Goal: Task Accomplishment & Management: Use online tool/utility

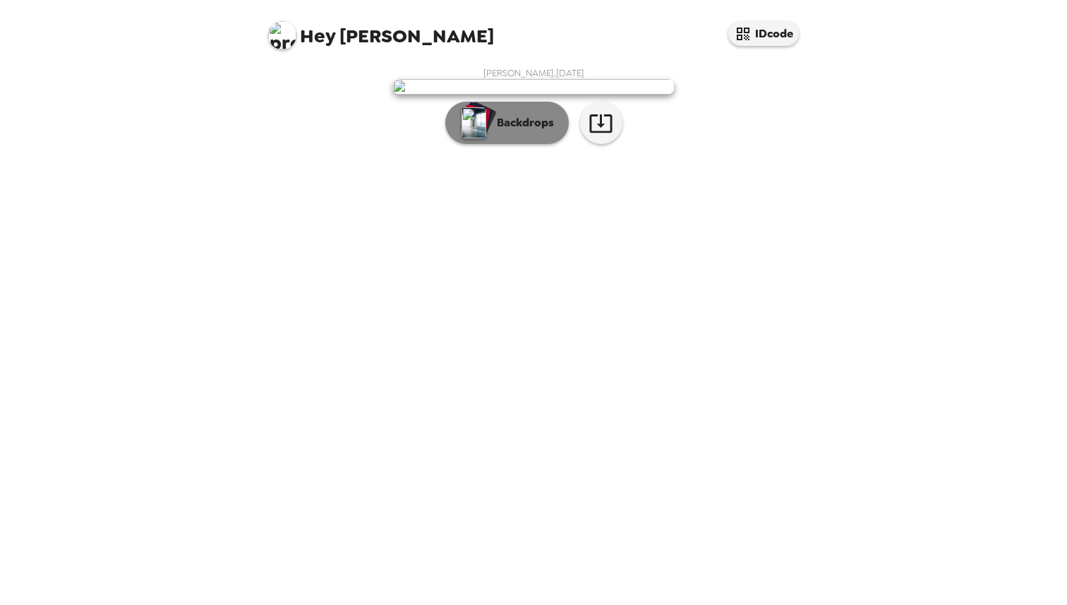
click at [500, 131] on p "Backdrops" at bounding box center [522, 122] width 64 height 17
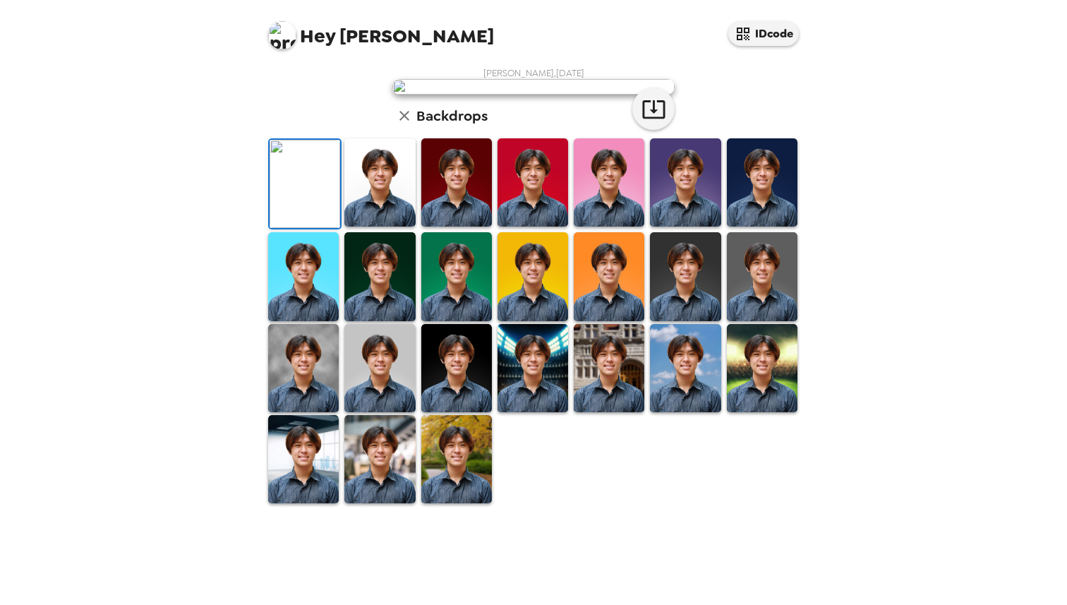
click at [533, 412] on img at bounding box center [532, 368] width 71 height 88
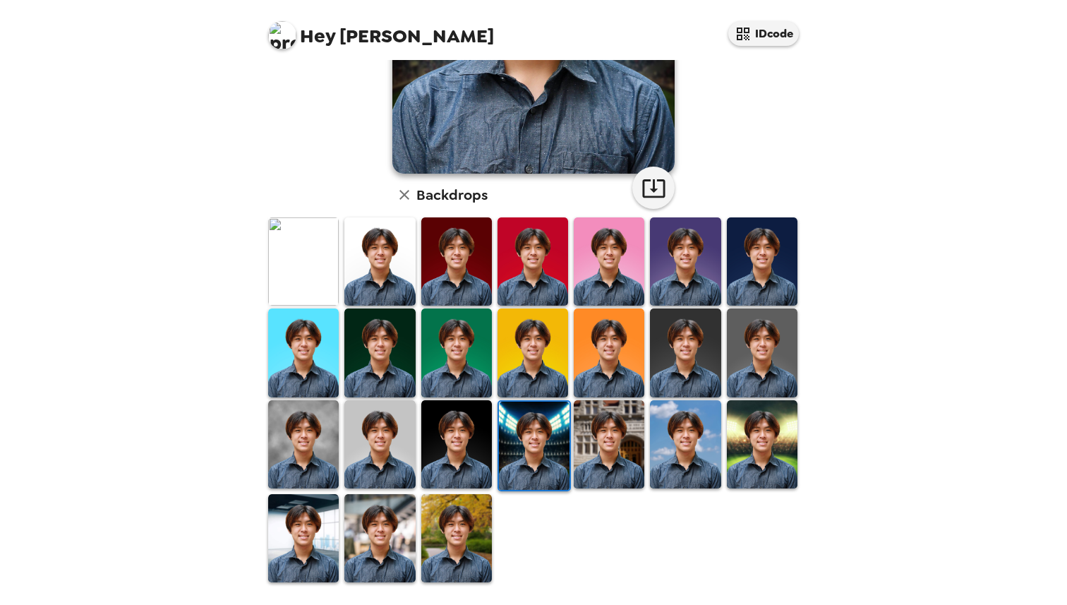
click at [590, 446] on img at bounding box center [609, 444] width 71 height 88
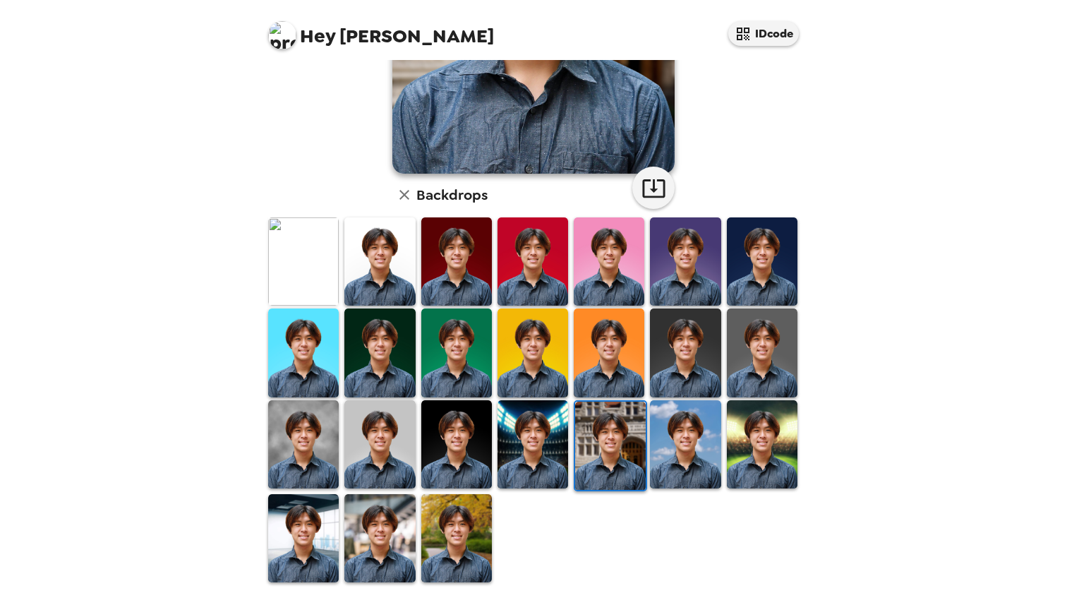
click at [671, 447] on img at bounding box center [685, 444] width 71 height 88
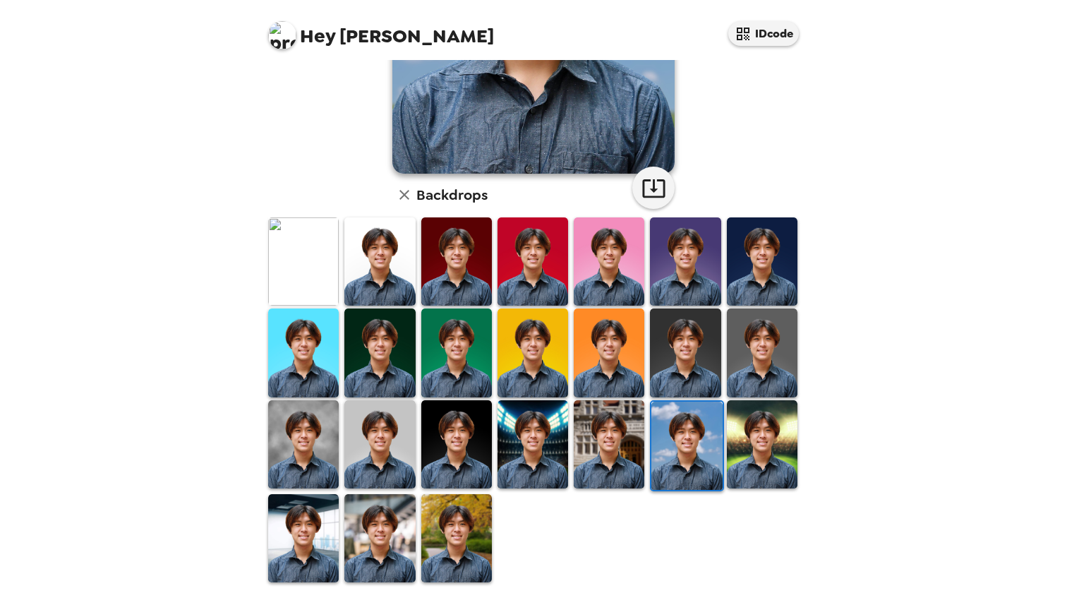
click at [764, 451] on img at bounding box center [762, 444] width 71 height 88
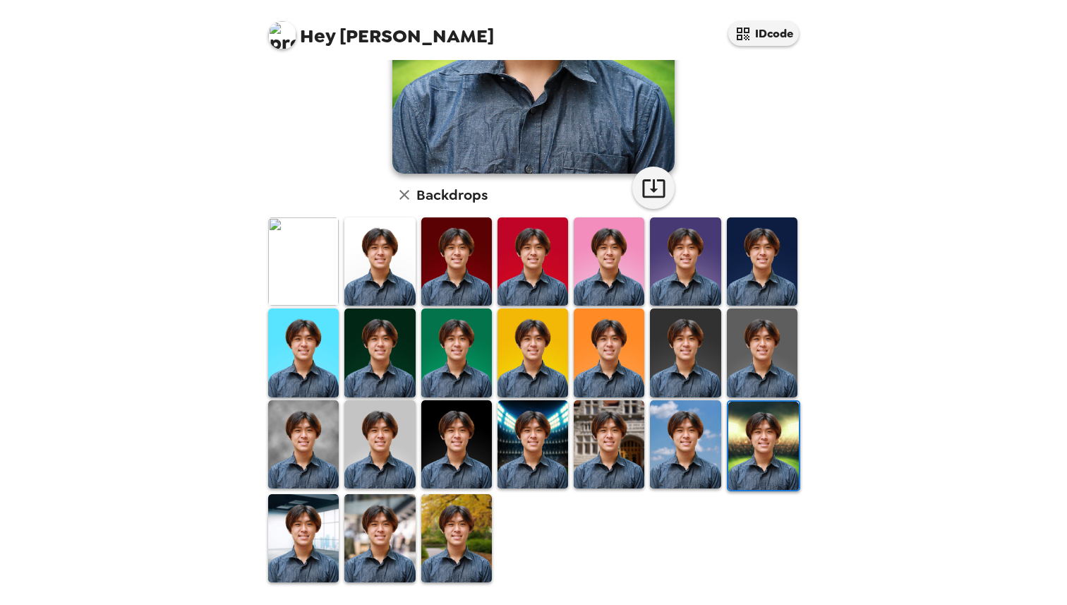
click at [365, 535] on img at bounding box center [379, 538] width 71 height 88
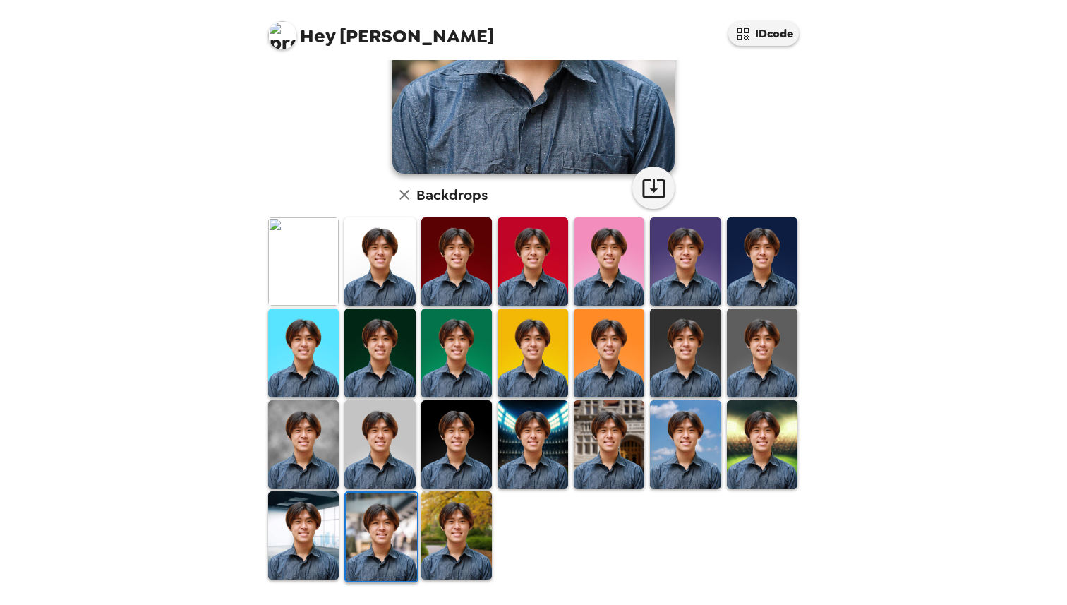
click at [461, 538] on img at bounding box center [456, 535] width 71 height 88
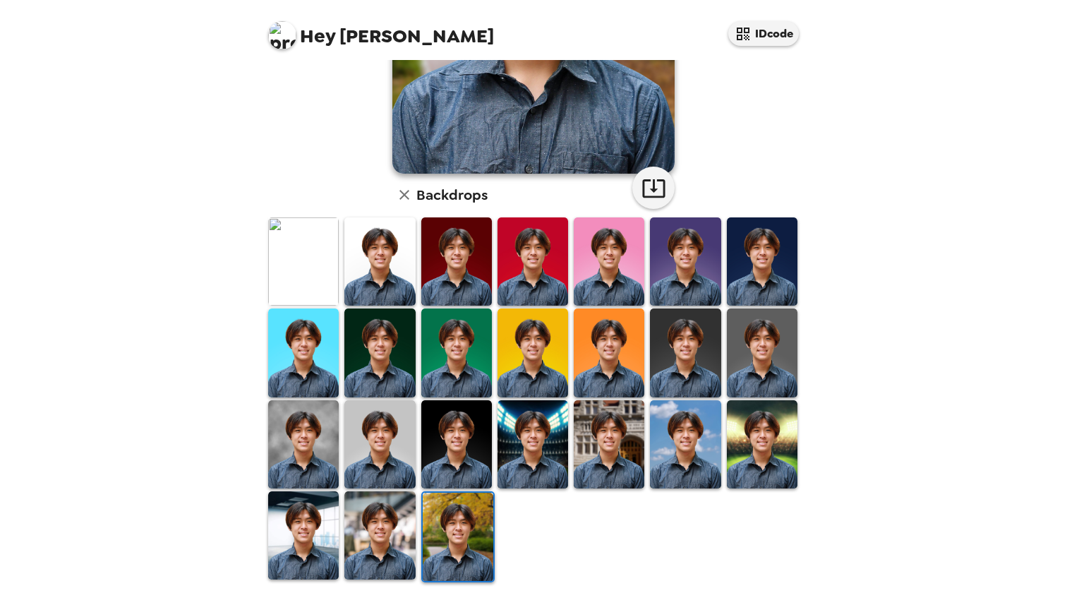
click at [310, 528] on img at bounding box center [303, 535] width 71 height 88
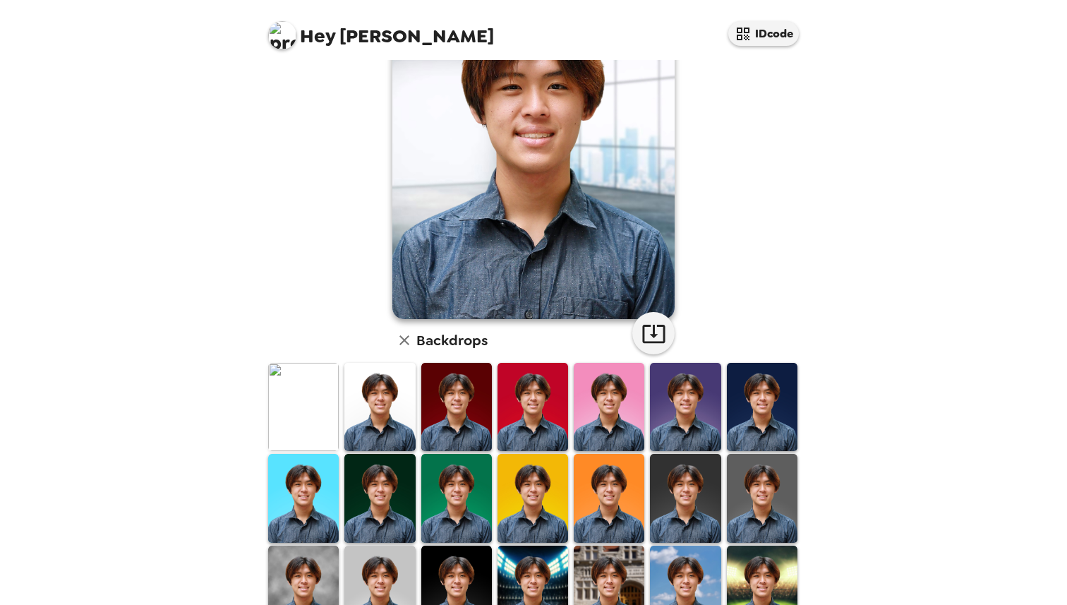
scroll to position [259, 0]
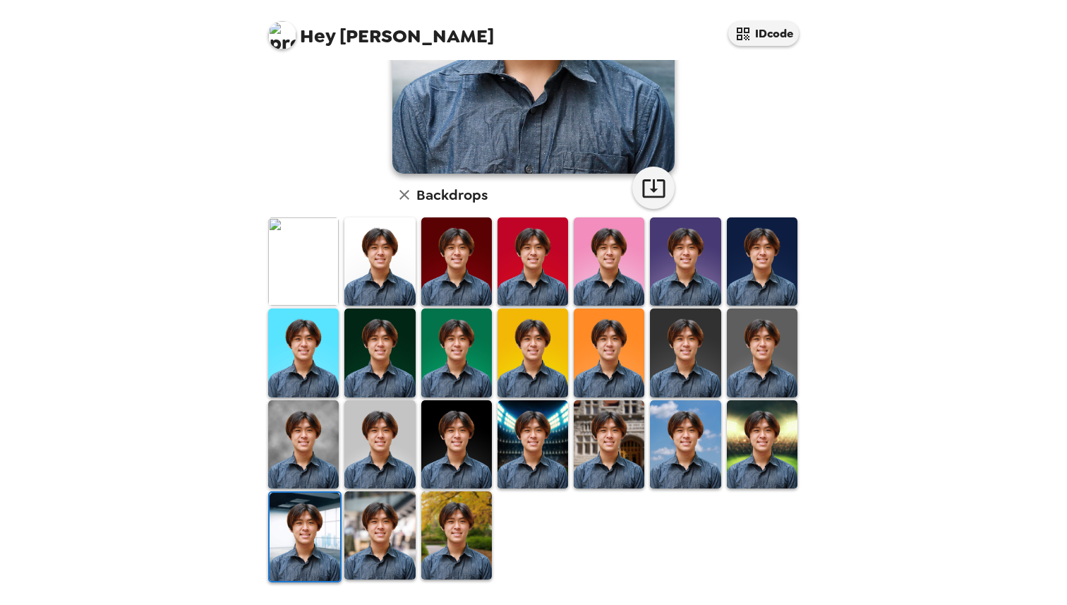
click at [459, 520] on img at bounding box center [456, 535] width 71 height 88
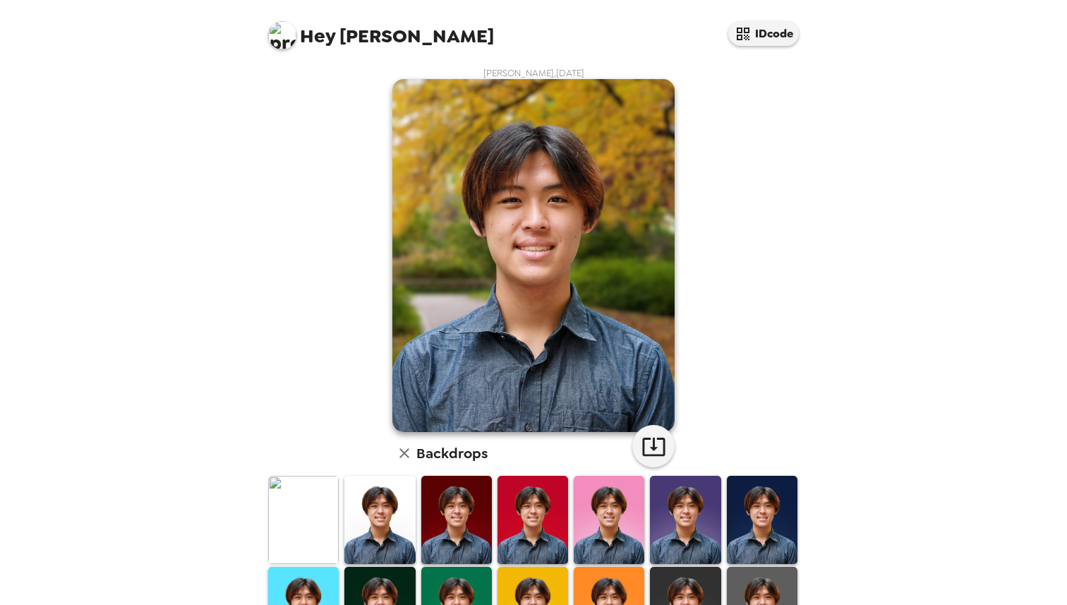
scroll to position [246, 0]
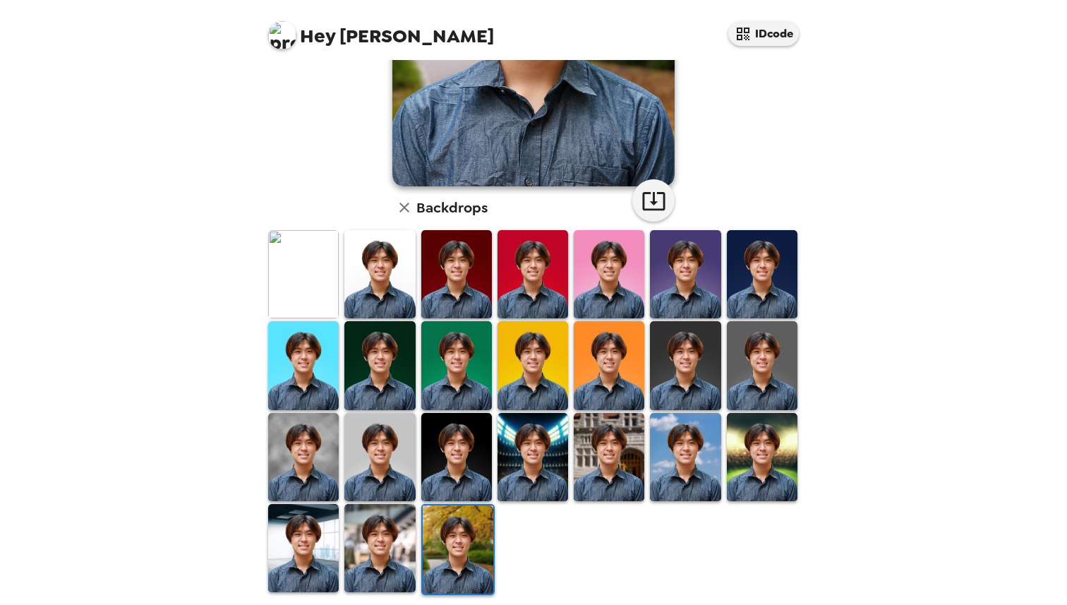
click at [600, 375] on img at bounding box center [609, 365] width 71 height 88
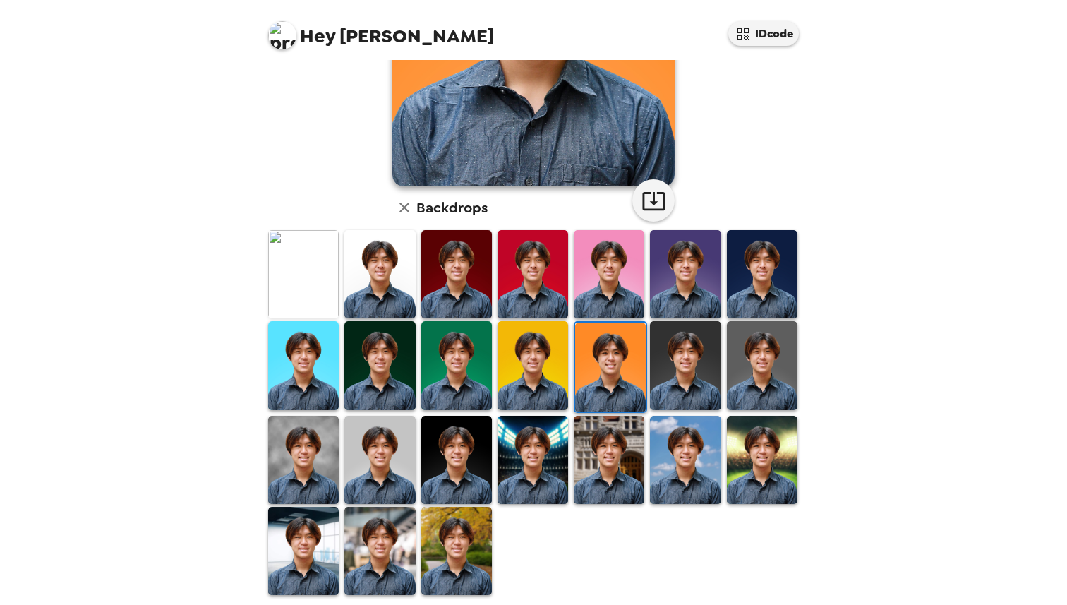
scroll to position [0, 0]
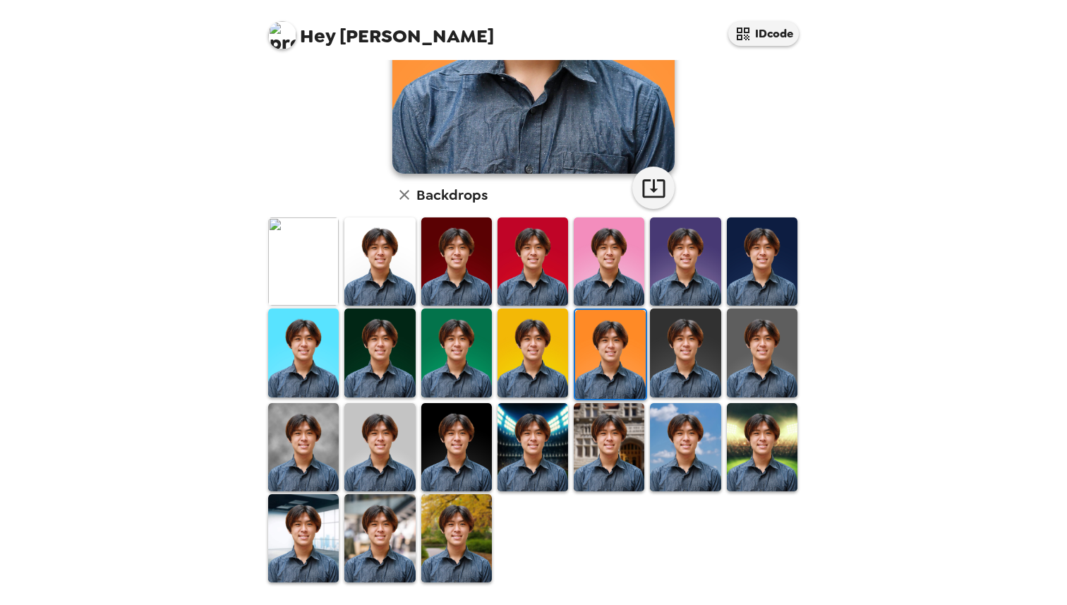
click at [681, 468] on img at bounding box center [685, 447] width 71 height 88
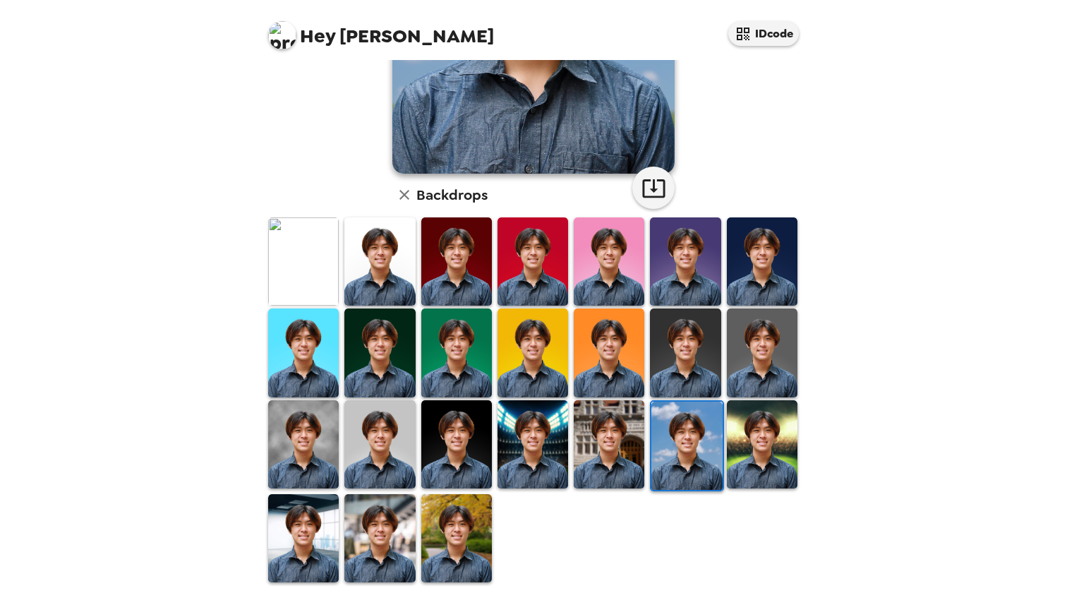
click at [729, 462] on img at bounding box center [762, 444] width 71 height 88
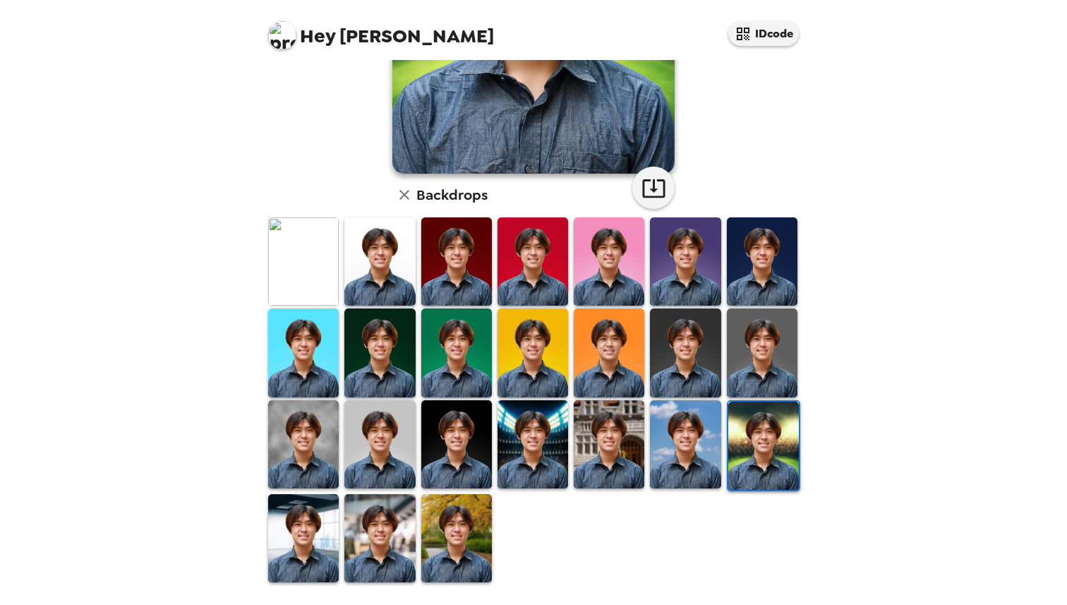
click at [304, 269] on img at bounding box center [303, 261] width 71 height 88
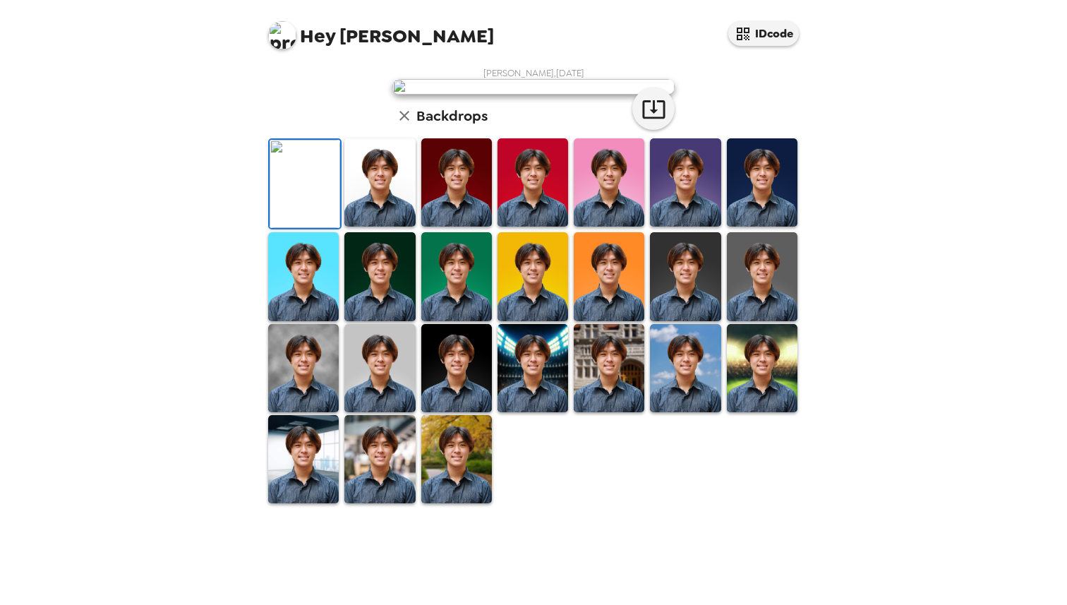
scroll to position [259, 0]
click at [458, 503] on img at bounding box center [456, 459] width 71 height 88
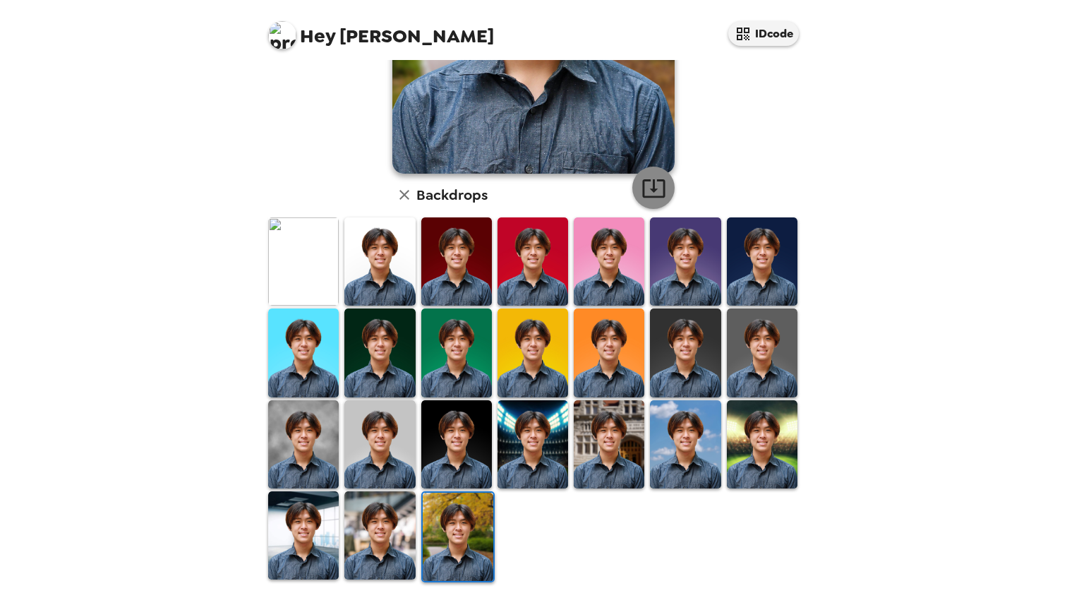
click at [647, 189] on icon "button" at bounding box center [653, 188] width 25 height 25
